Goal: Transaction & Acquisition: Purchase product/service

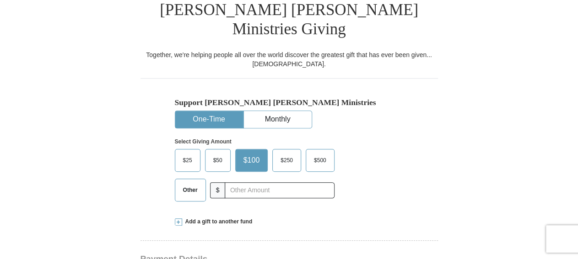
scroll to position [238, 0]
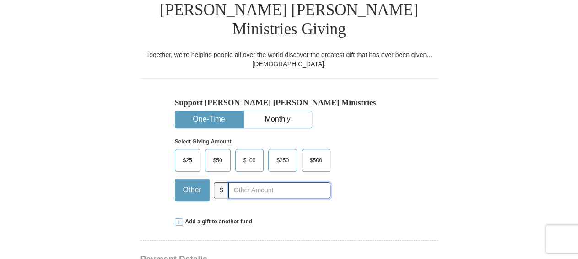
click at [297, 183] on input "text" at bounding box center [279, 191] width 102 height 16
type input "10"
click at [324, 218] on div "Add a gift to another fund" at bounding box center [289, 222] width 229 height 8
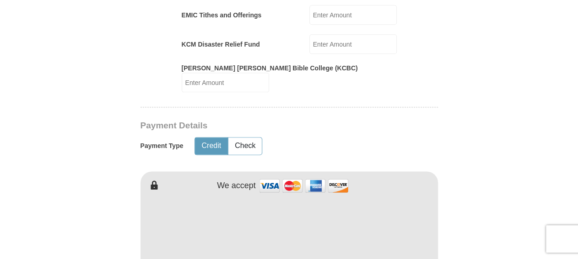
scroll to position [571, 0]
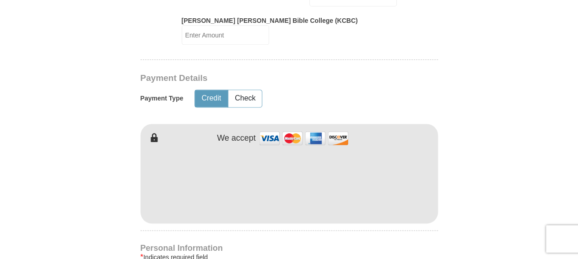
click at [295, 245] on h4 "Personal Information" at bounding box center [288, 248] width 297 height 7
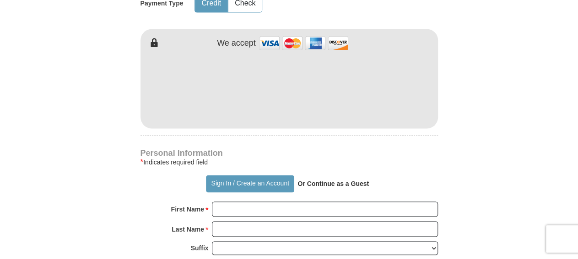
scroll to position [714, 0]
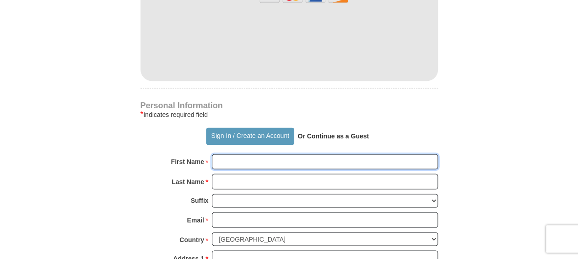
click at [297, 154] on input "First Name *" at bounding box center [325, 162] width 226 height 16
type input "LaDonald"
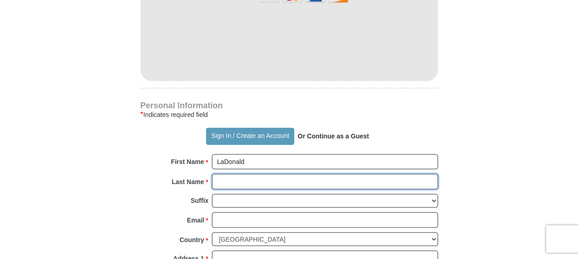
type input "[PERSON_NAME]"
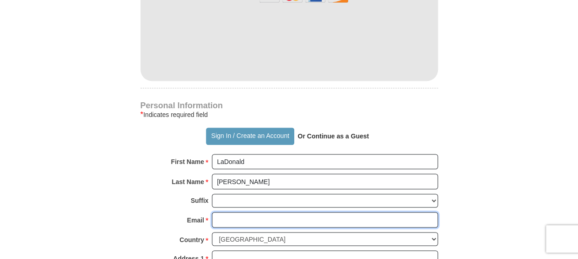
type input "[EMAIL_ADDRESS][DOMAIN_NAME]"
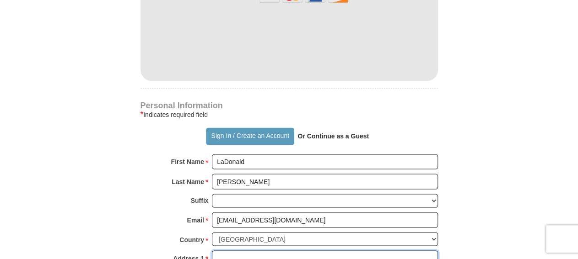
type input "[STREET_ADDRESS]"
type input "Monroe"
select select "LA"
type input "71203"
type input "3186143092"
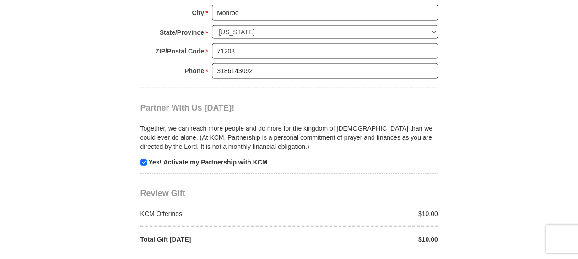
scroll to position [1047, 0]
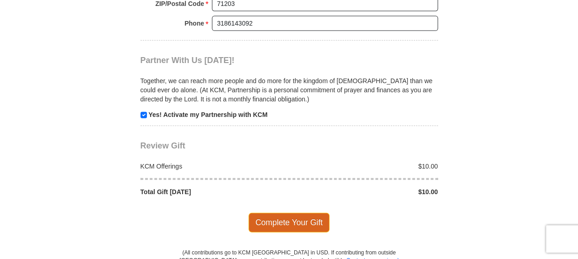
click at [292, 213] on span "Complete Your Gift" at bounding box center [288, 222] width 81 height 19
